Goal: Information Seeking & Learning: Understand process/instructions

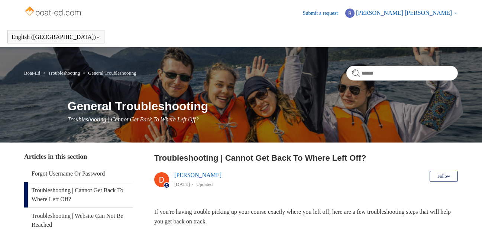
scroll to position [164, 0]
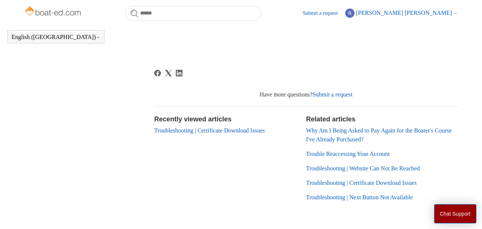
scroll to position [411, 0]
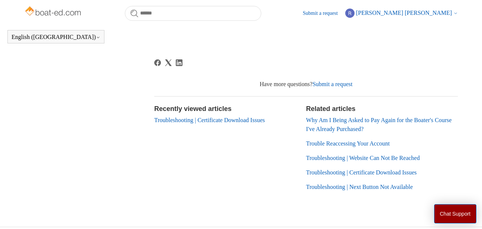
click at [400, 176] on link "Troubleshooting | Certificate Download Issues" at bounding box center [361, 173] width 111 height 6
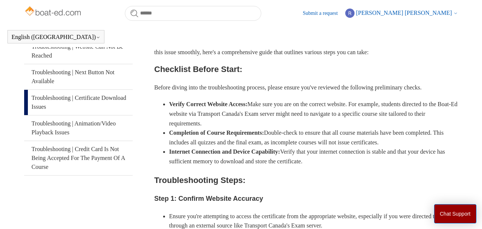
scroll to position [128, 0]
